Goal: Task Accomplishment & Management: Manage account settings

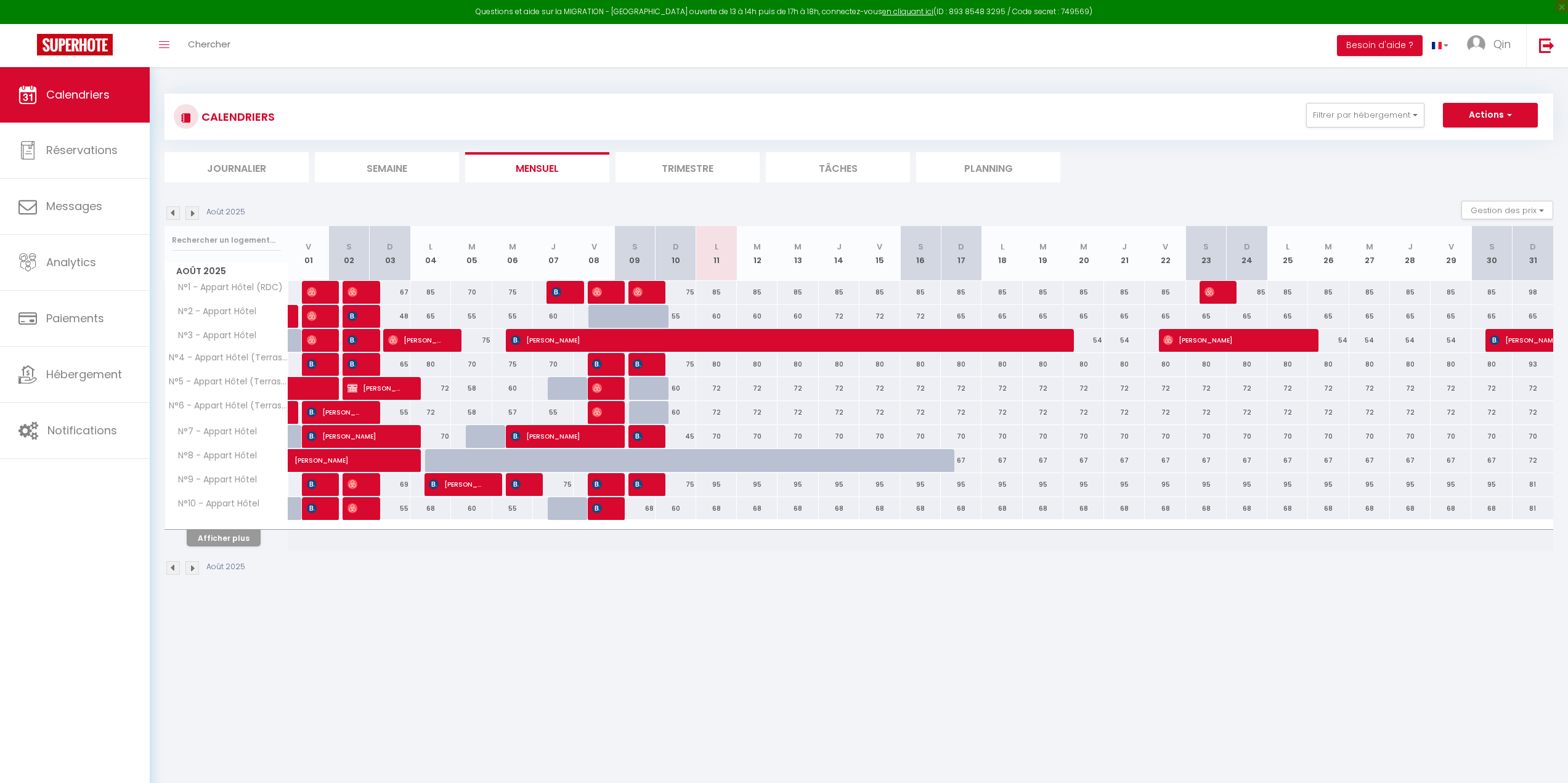
click at [1548, 52] on img at bounding box center [1547, 45] width 16 height 16
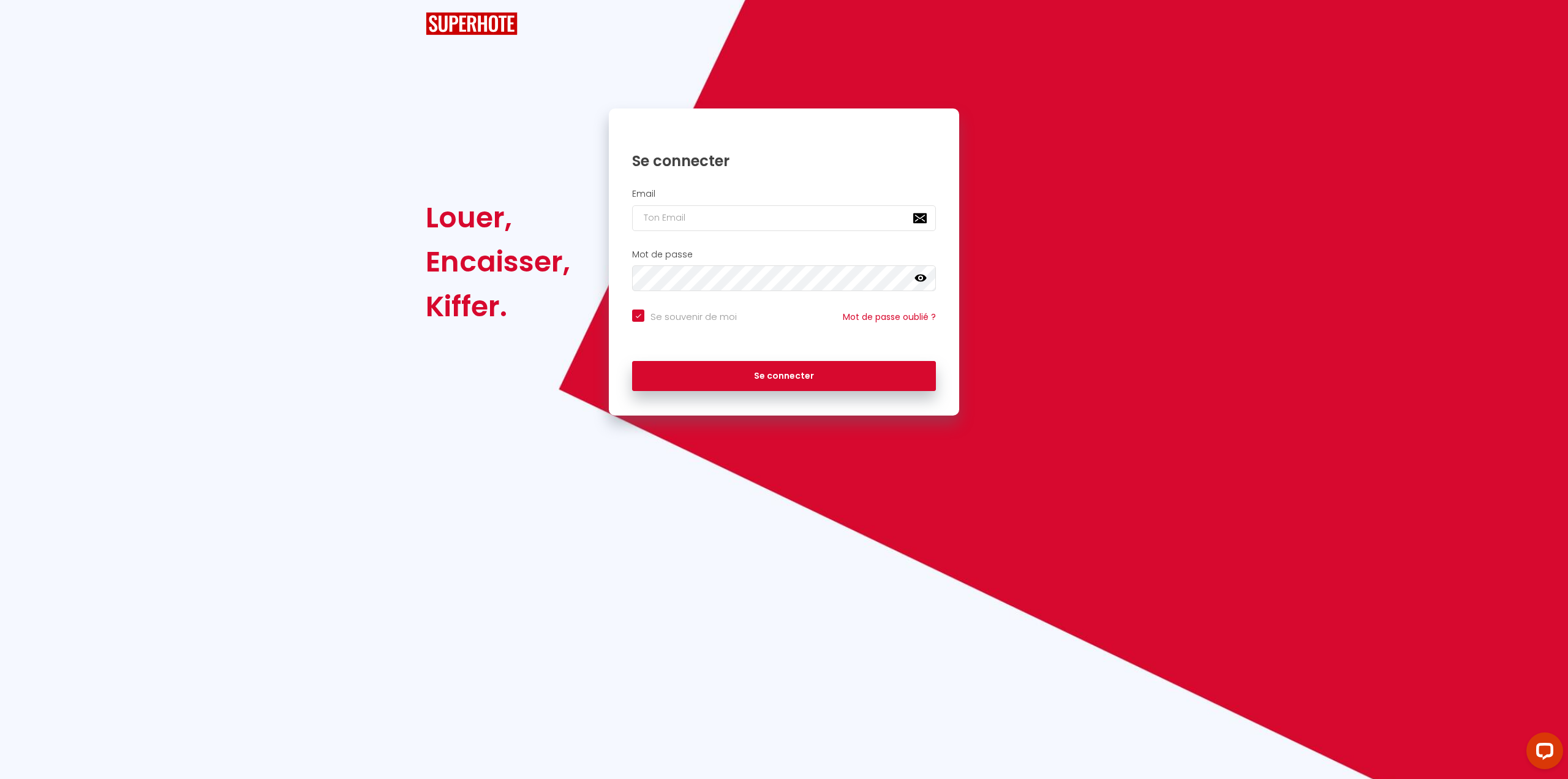
checkbox input "true"
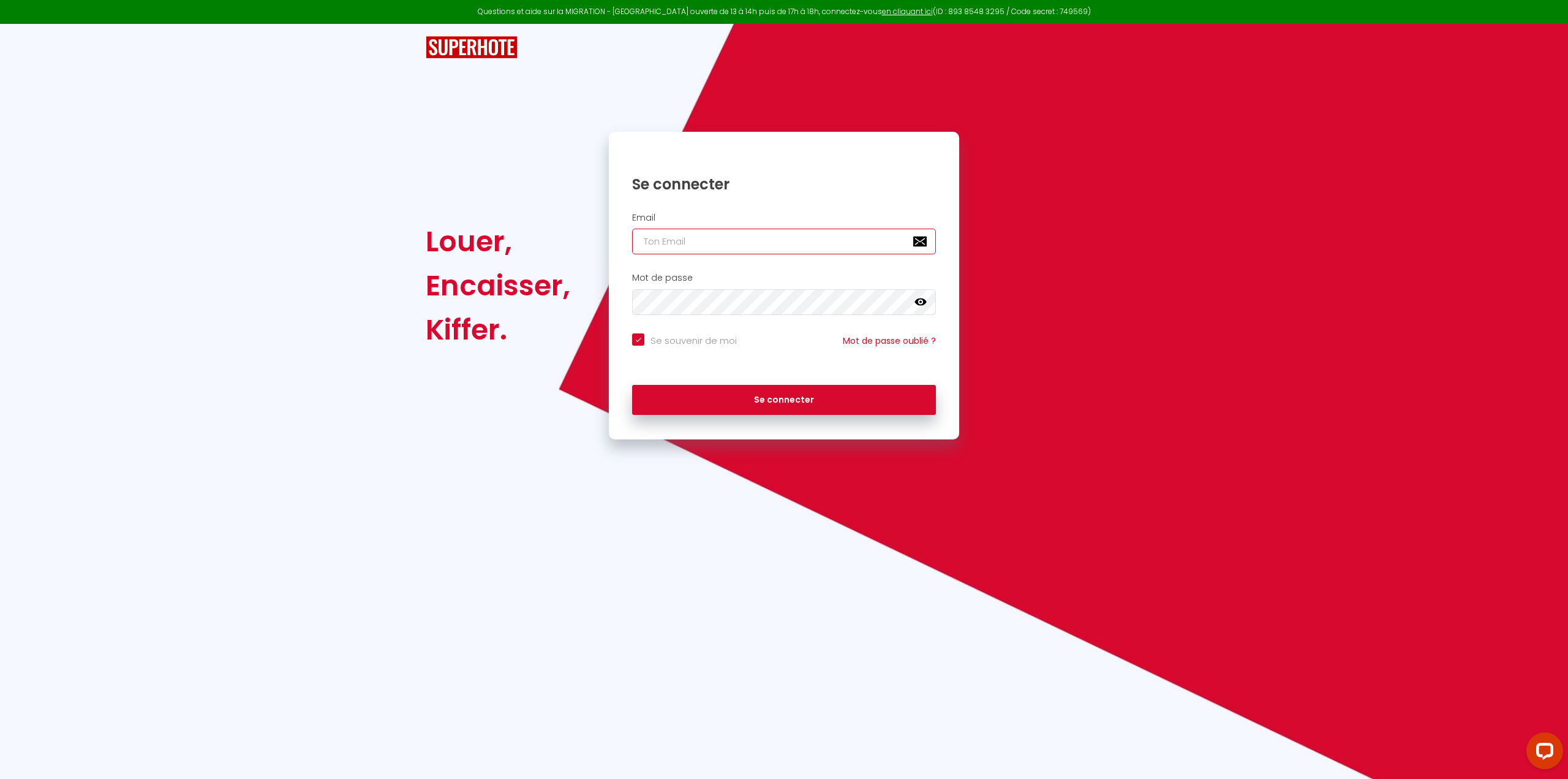
type input "[EMAIL_ADDRESS][DOMAIN_NAME]"
checkbox input "true"
click at [687, 242] on input "[EMAIL_ADDRESS][DOMAIN_NAME]" at bounding box center [784, 242] width 304 height 26
type input "[EMAIL_ADDRESS][DOMAIN_NAME]"
checkbox input "true"
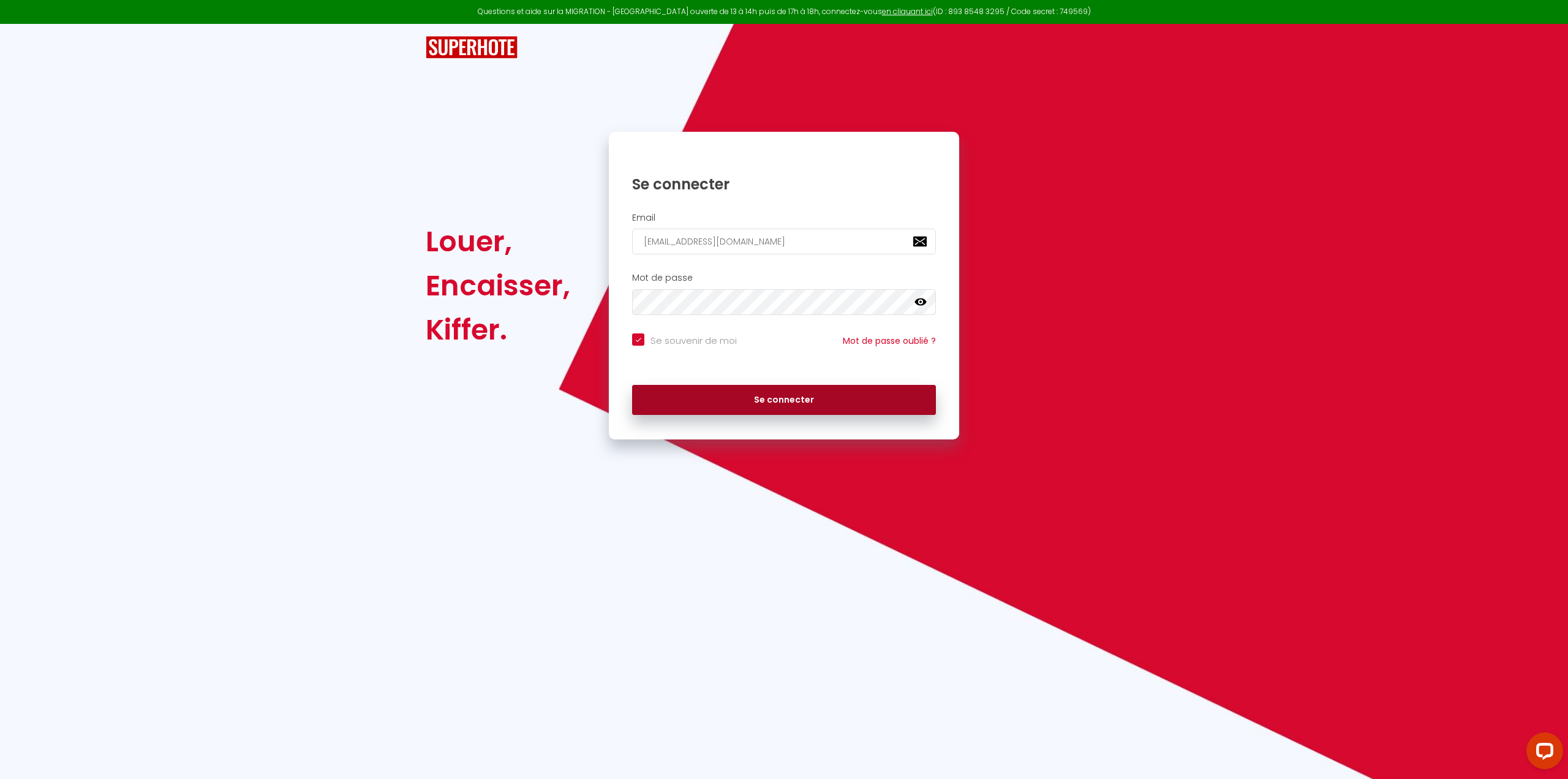
click at [801, 391] on button "Se connecter" at bounding box center [784, 400] width 304 height 31
